Goal: Task Accomplishment & Management: Use online tool/utility

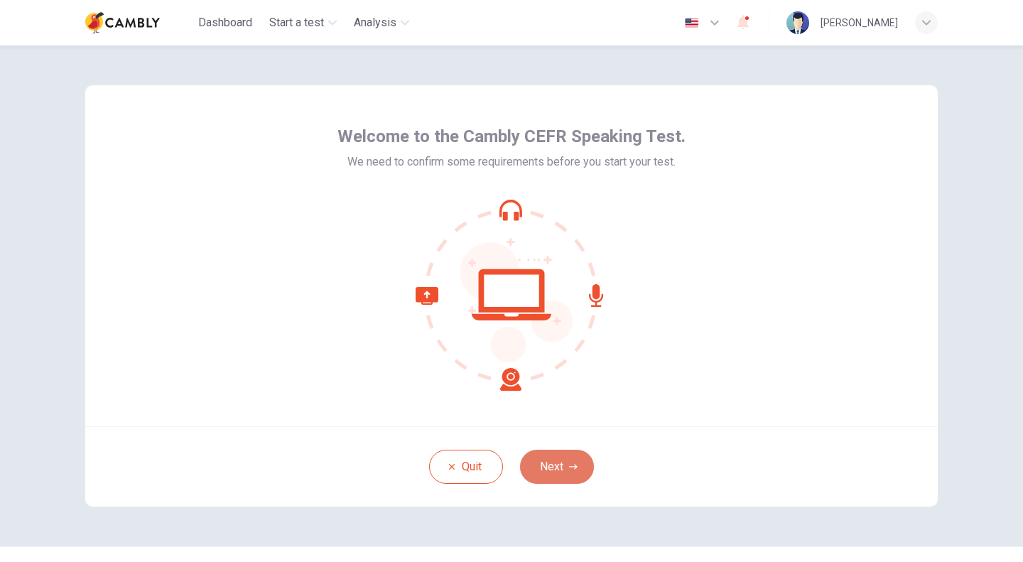
click at [551, 469] on button "Next" at bounding box center [557, 467] width 74 height 34
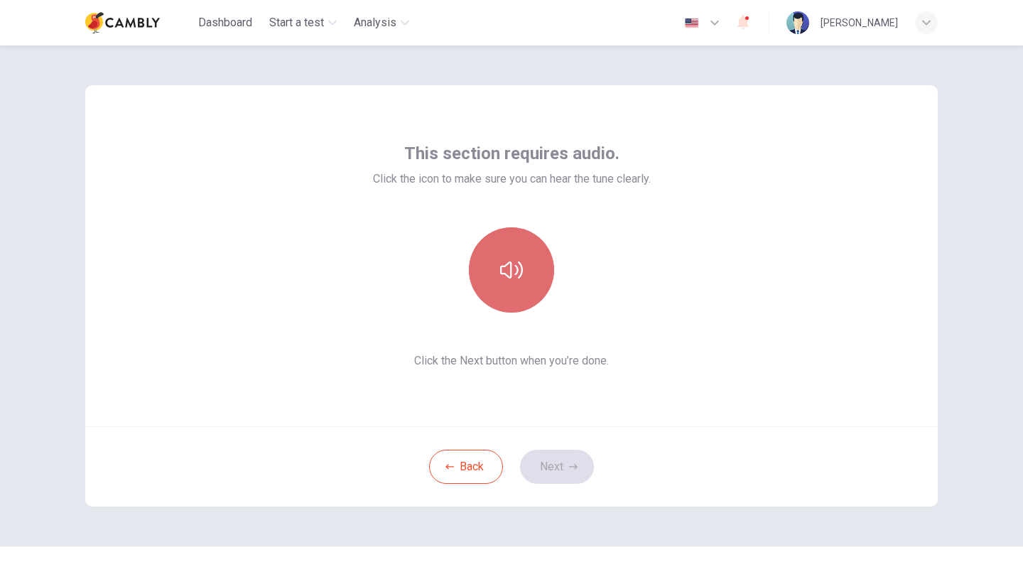
click at [518, 300] on button "button" at bounding box center [511, 269] width 85 height 85
click at [497, 288] on button "button" at bounding box center [511, 269] width 85 height 85
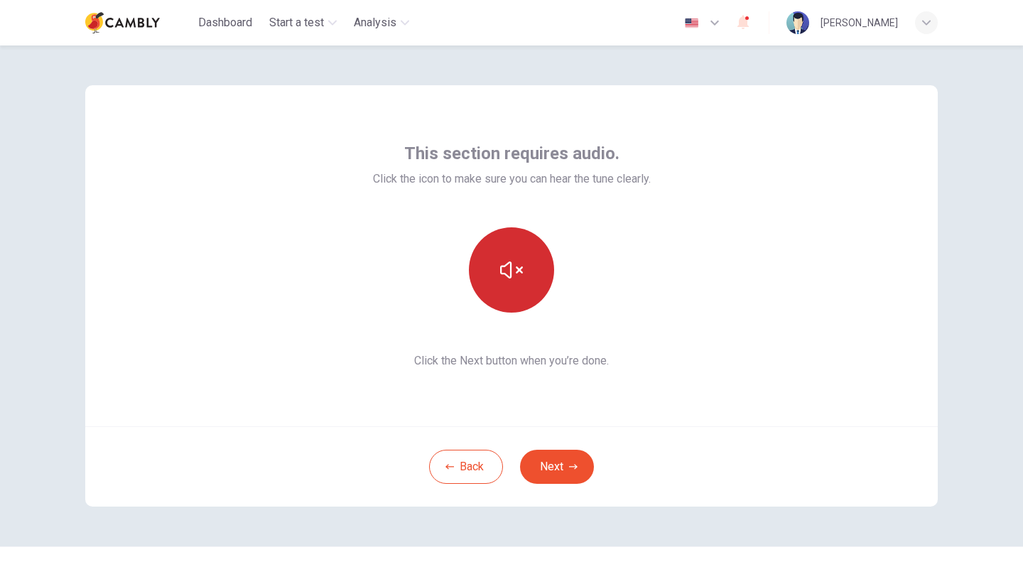
click at [497, 288] on button "button" at bounding box center [511, 269] width 85 height 85
click at [501, 255] on button "button" at bounding box center [511, 269] width 85 height 85
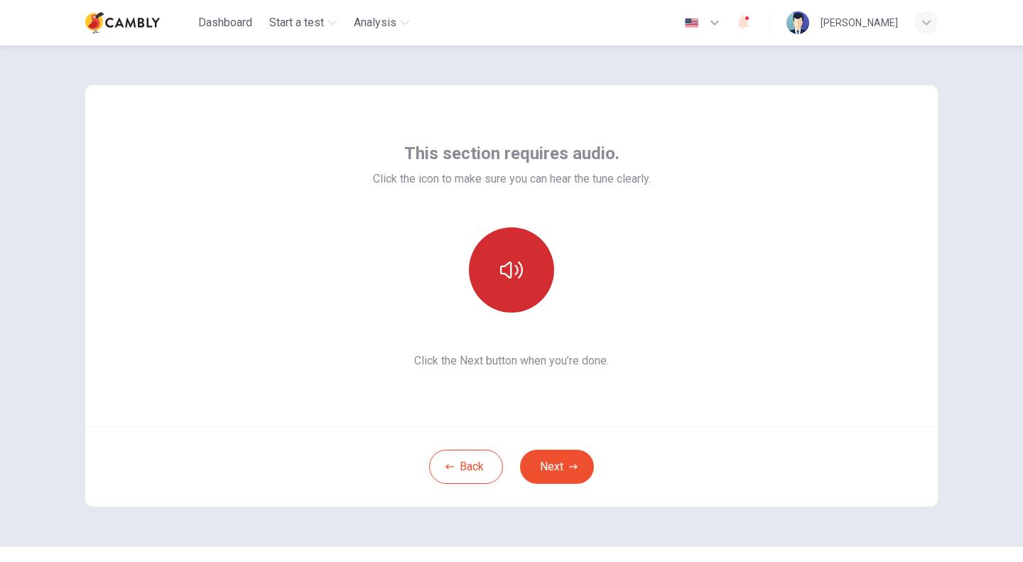
click at [501, 255] on button "button" at bounding box center [511, 269] width 85 height 85
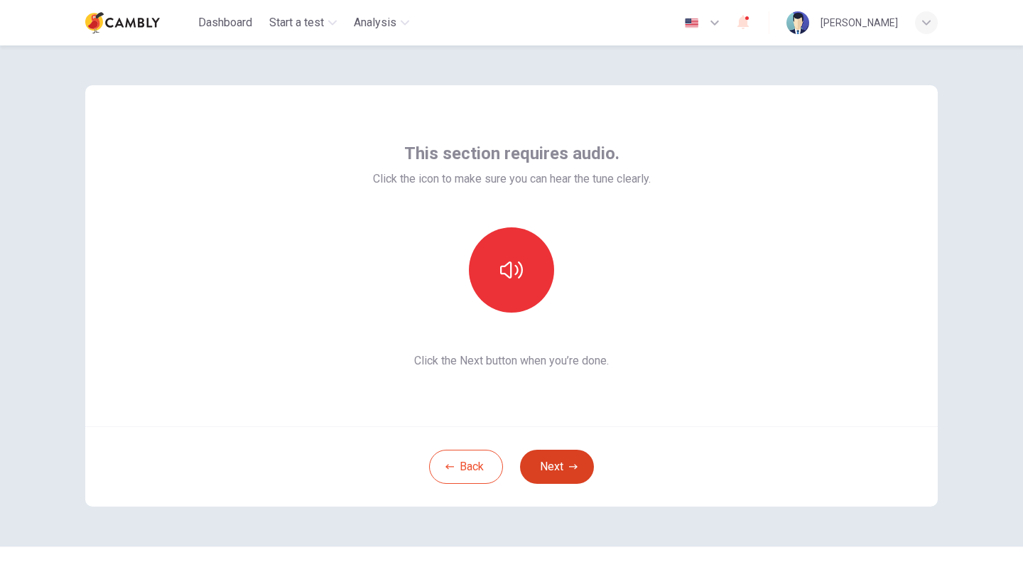
click at [534, 464] on button "Next" at bounding box center [557, 467] width 74 height 34
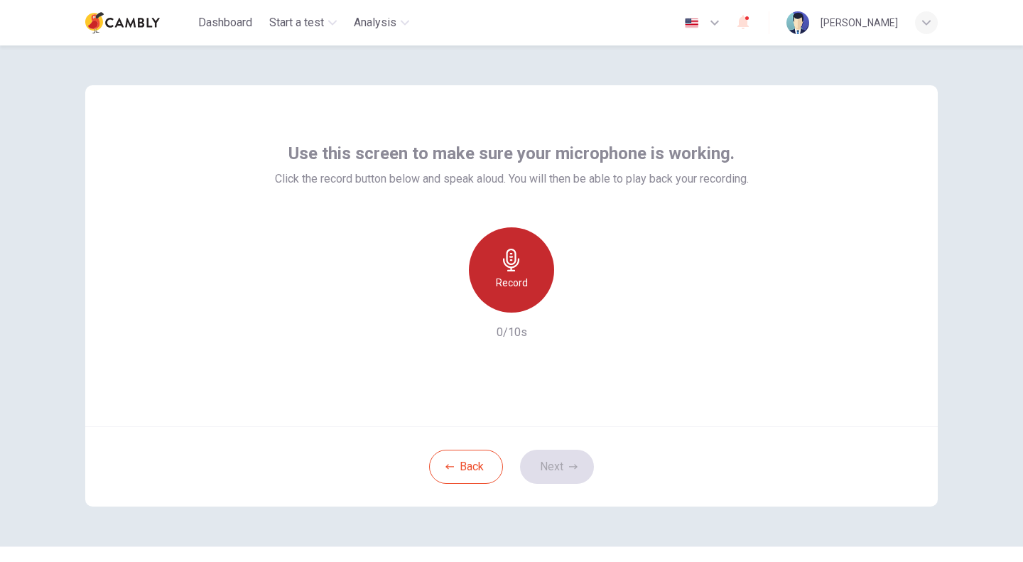
click at [506, 279] on h6 "Record" at bounding box center [512, 282] width 32 height 17
click at [723, 25] on icon "button" at bounding box center [714, 22] width 17 height 17
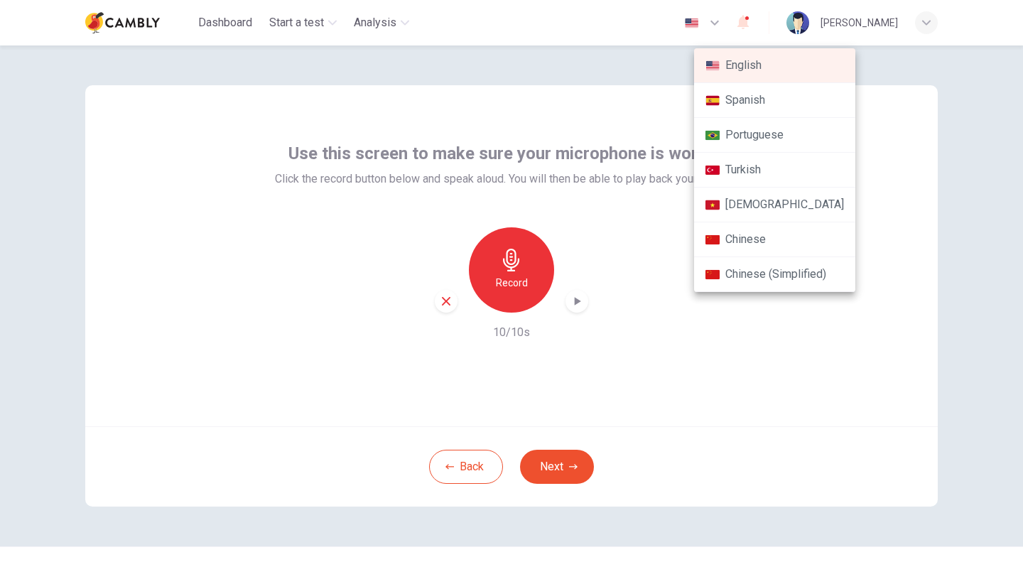
click at [620, 66] on div at bounding box center [511, 281] width 1023 height 562
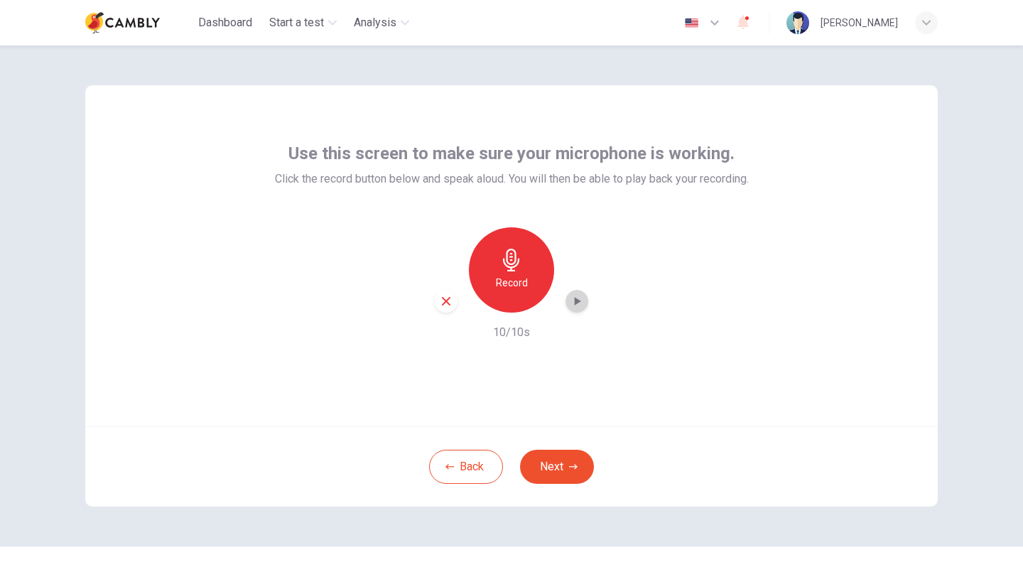
click at [574, 306] on icon "button" at bounding box center [577, 301] width 14 height 14
click at [444, 301] on icon "button" at bounding box center [446, 301] width 13 height 13
click at [553, 465] on button "Next" at bounding box center [557, 467] width 74 height 34
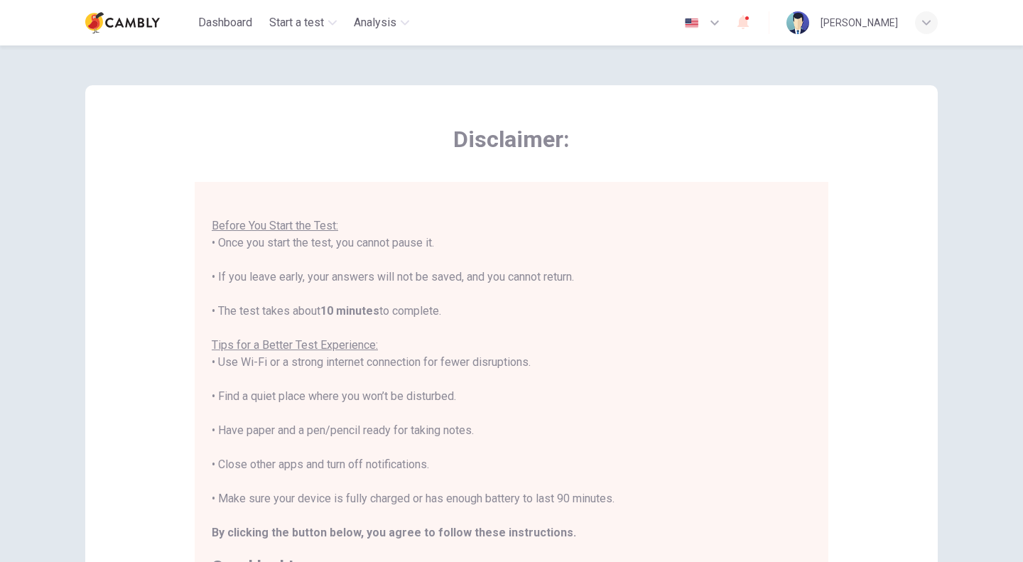
scroll to position [227, 0]
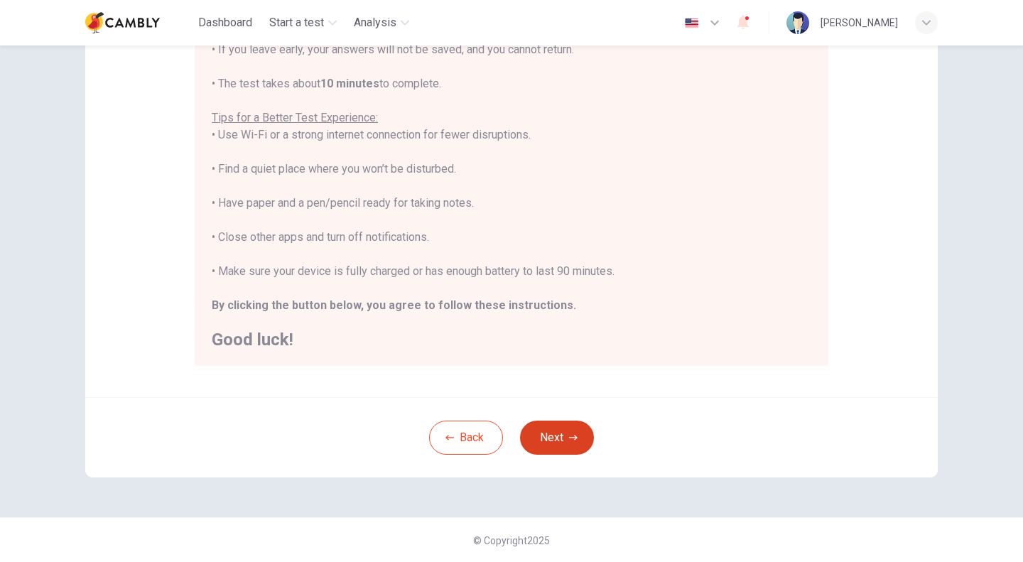
click at [555, 445] on button "Next" at bounding box center [557, 437] width 74 height 34
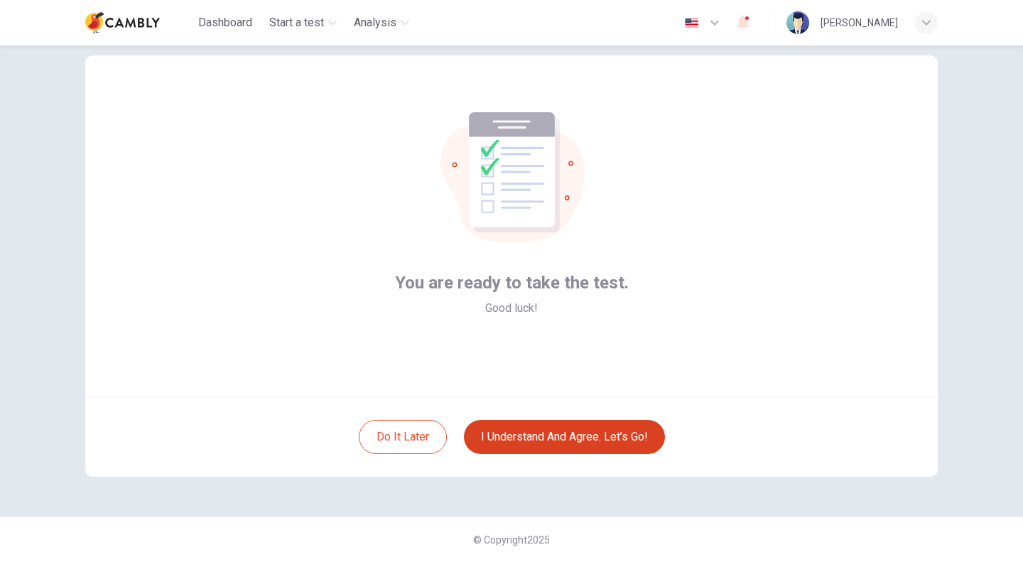
scroll to position [29, 0]
click at [544, 442] on button "I understand and agree. Let’s go!" at bounding box center [564, 437] width 201 height 34
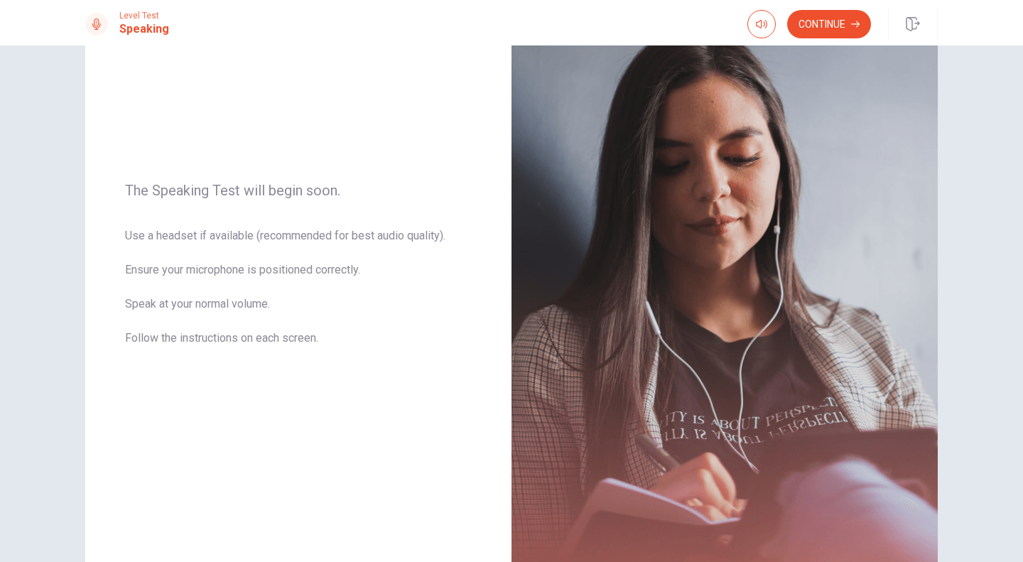
scroll to position [109, 0]
click at [843, 34] on button "Continue" at bounding box center [829, 24] width 84 height 28
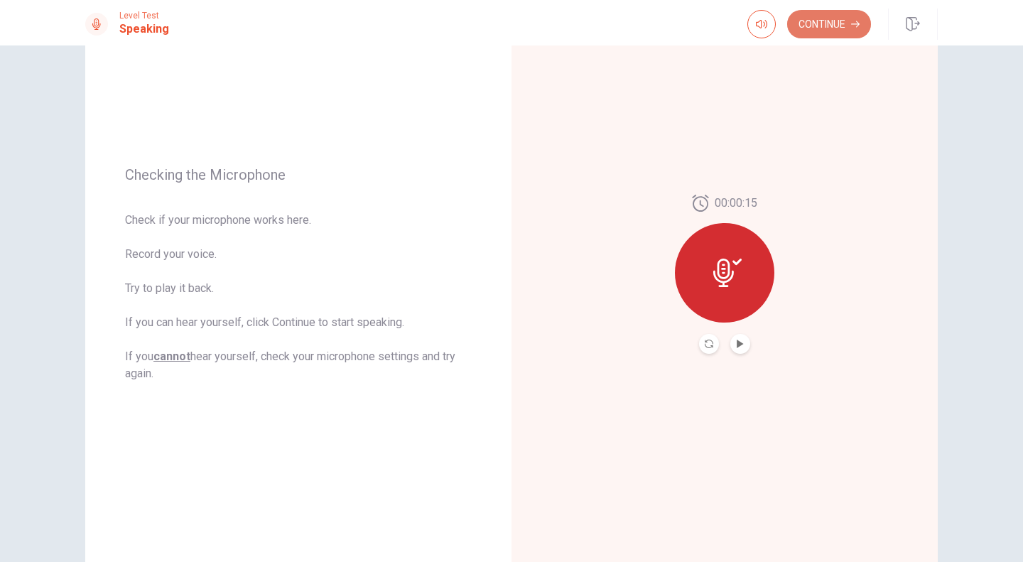
click at [804, 33] on button "Continue" at bounding box center [829, 24] width 84 height 28
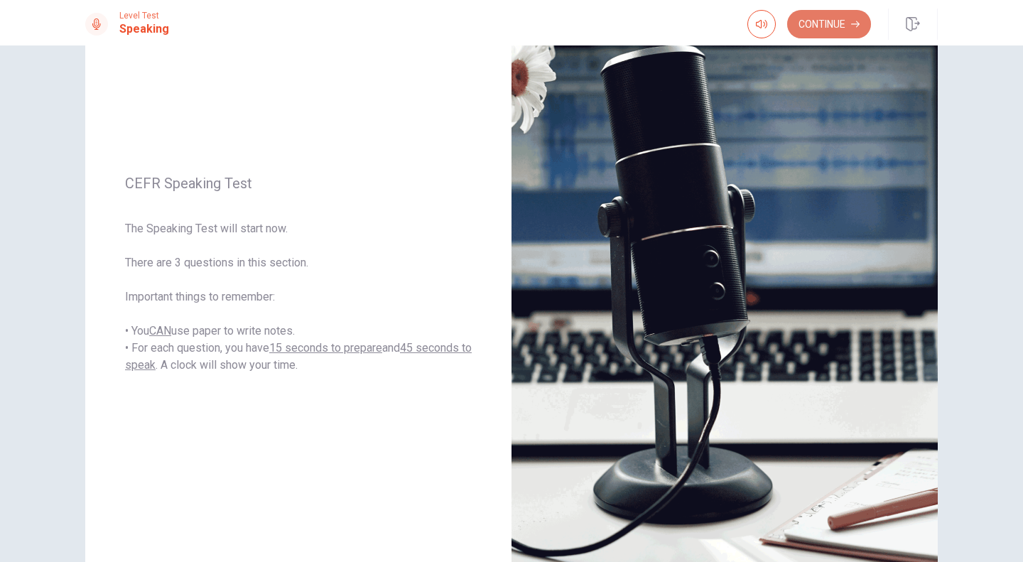
click at [842, 28] on button "Continue" at bounding box center [829, 24] width 84 height 28
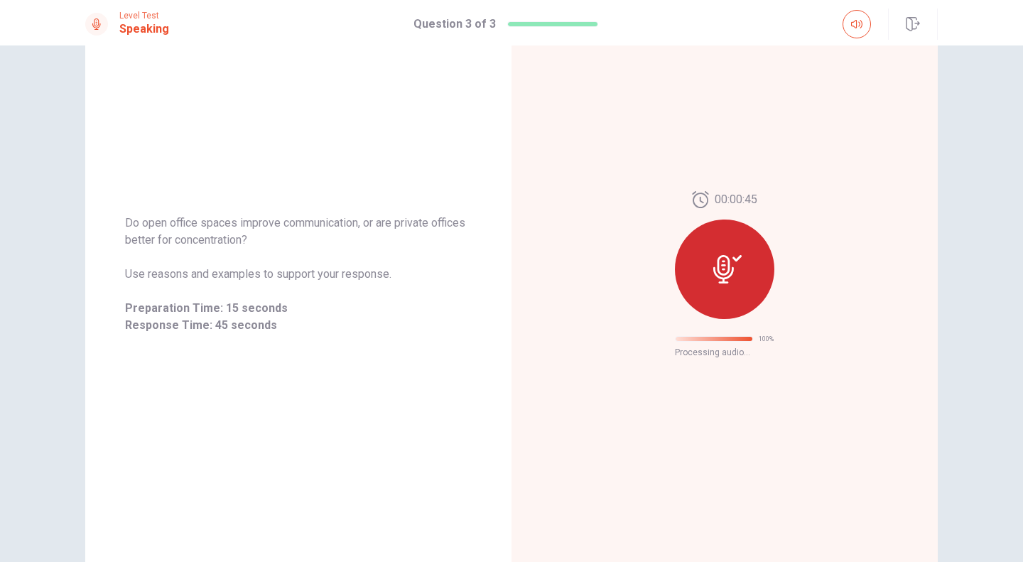
scroll to position [0, 0]
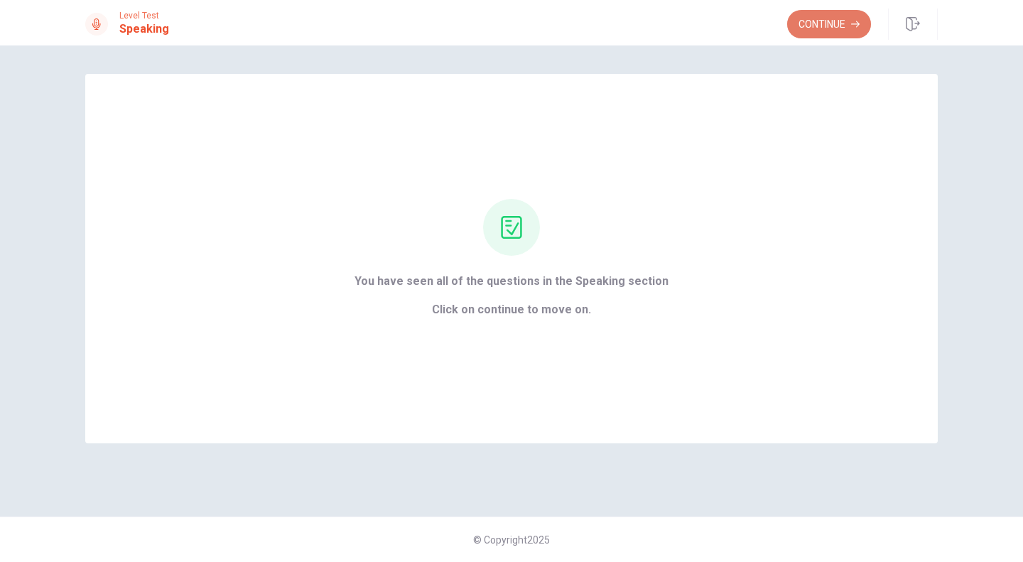
click at [832, 21] on button "Continue" at bounding box center [829, 24] width 84 height 28
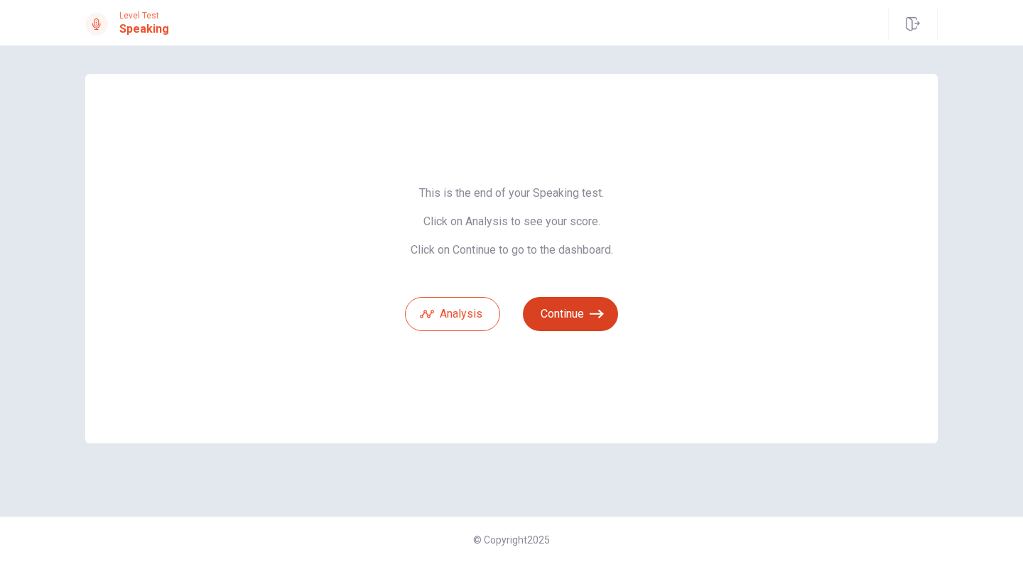
click at [564, 318] on button "Continue" at bounding box center [570, 314] width 95 height 34
